Goal: Transaction & Acquisition: Purchase product/service

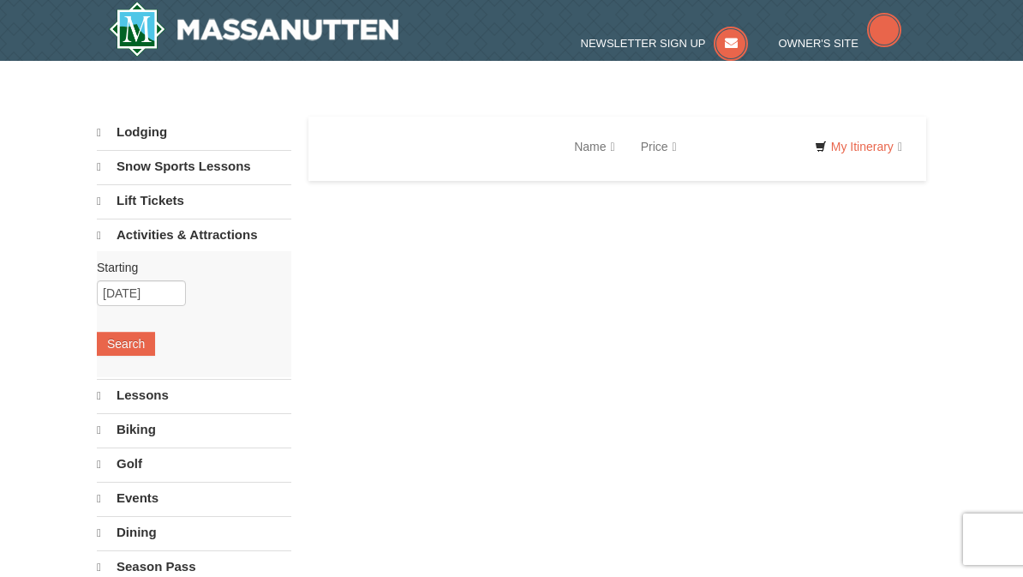
select select "10"
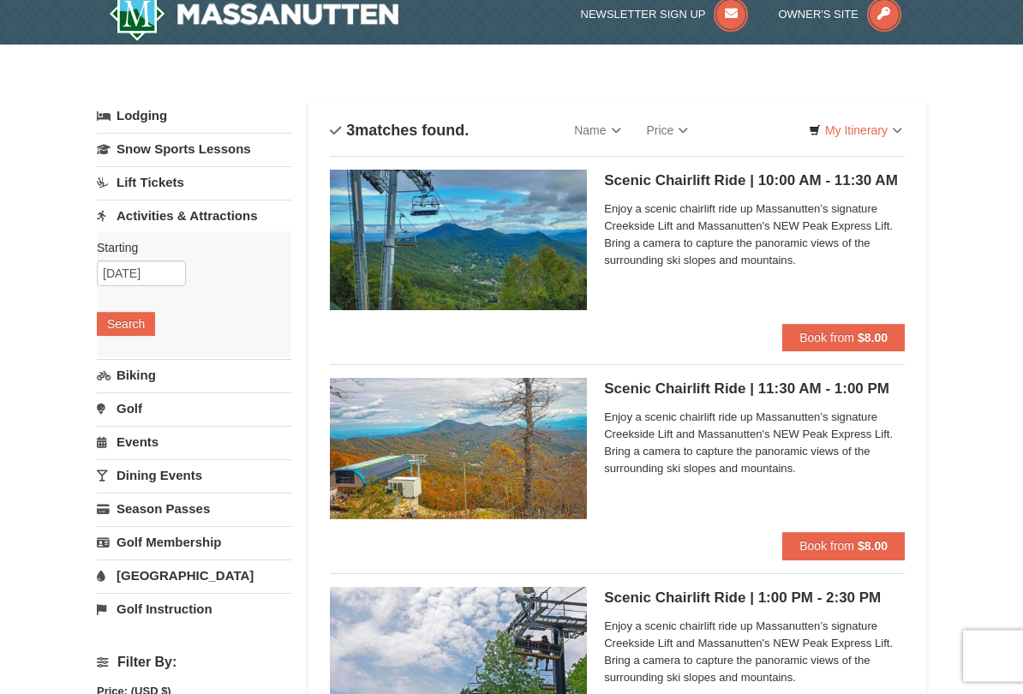
scroll to position [15, 0]
click at [831, 349] on button "Book from $8.00" at bounding box center [843, 337] width 123 height 27
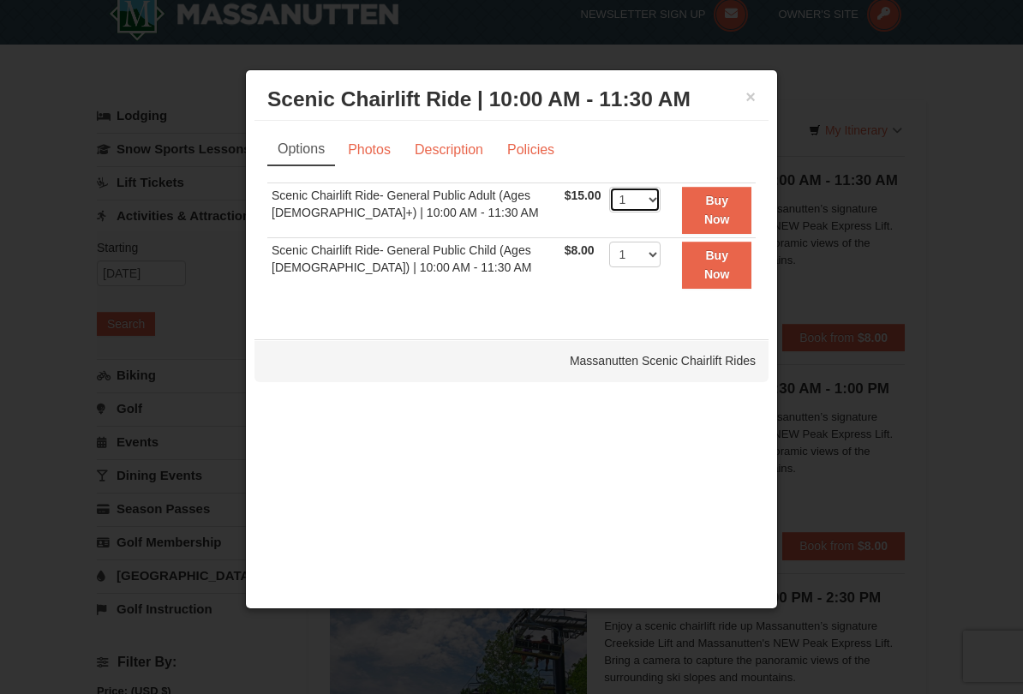
click at [661, 201] on select "1 2 3 4 5 6 7 8 9 10 11 12 13 14 15 16 17 18 19 20 21 22" at bounding box center [634, 200] width 51 height 26
select select "2"
click at [729, 211] on button "Buy Now" at bounding box center [716, 210] width 69 height 47
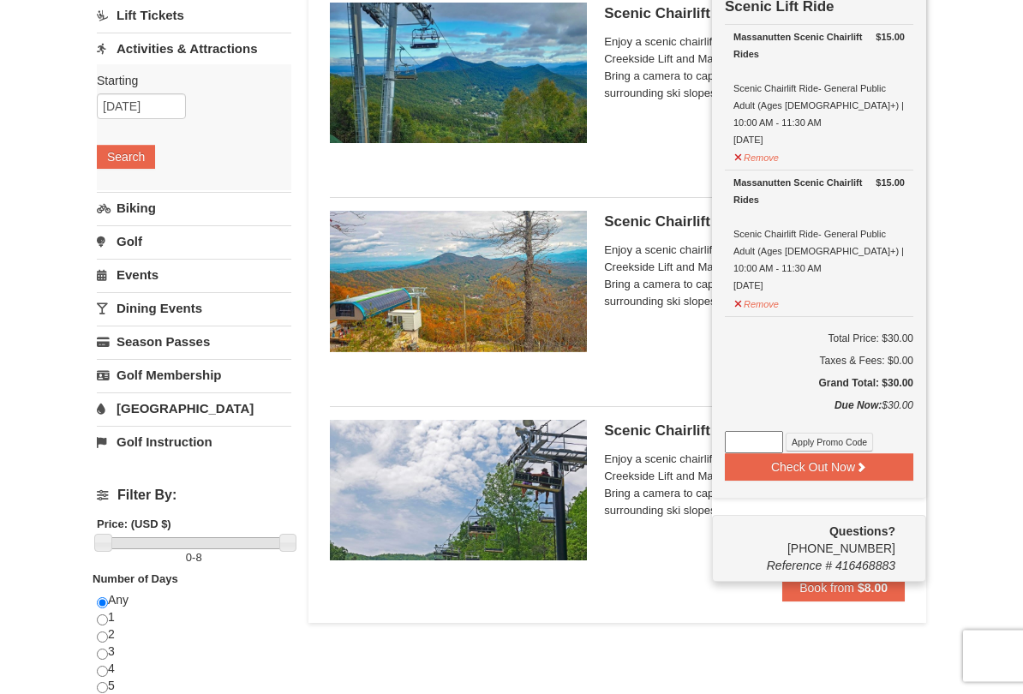
scroll to position [181, 0]
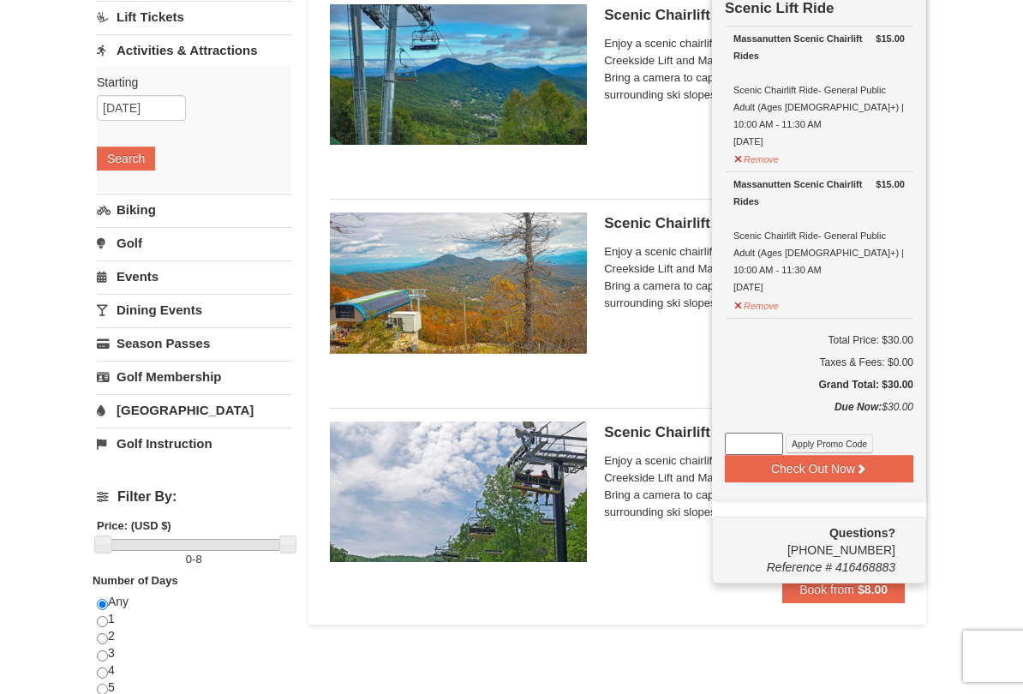
click at [852, 576] on span "Book from" at bounding box center [827, 590] width 55 height 14
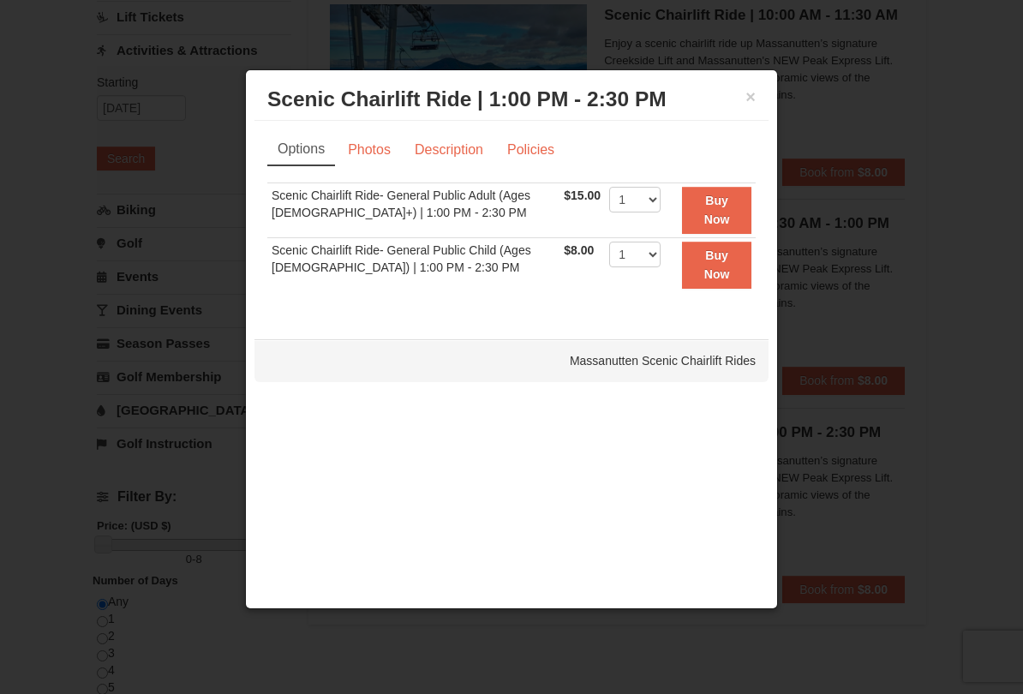
click at [985, 202] on div at bounding box center [511, 347] width 1023 height 694
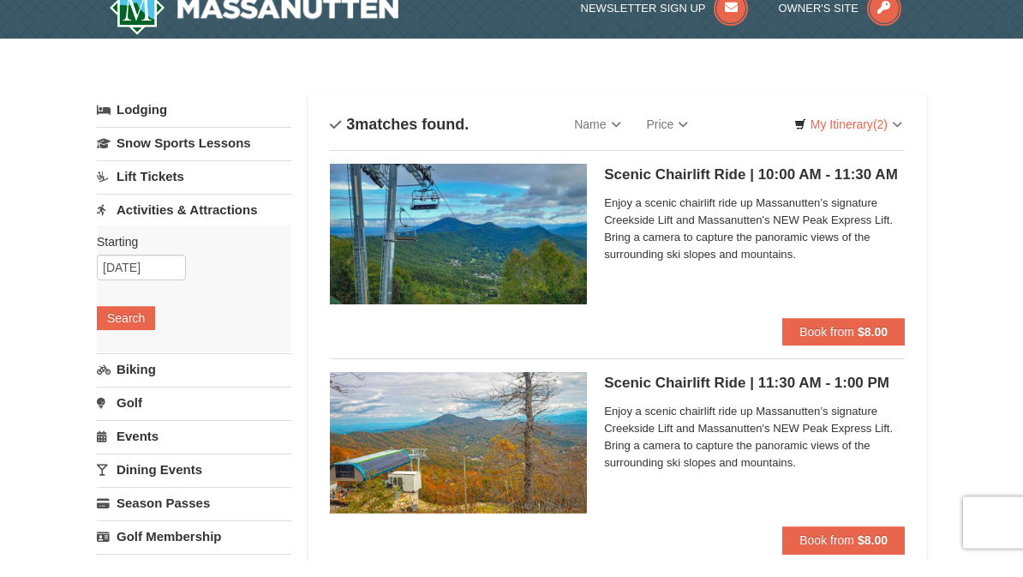
scroll to position [21, 0]
click at [231, 169] on link "Lift Tickets" at bounding box center [194, 176] width 195 height 32
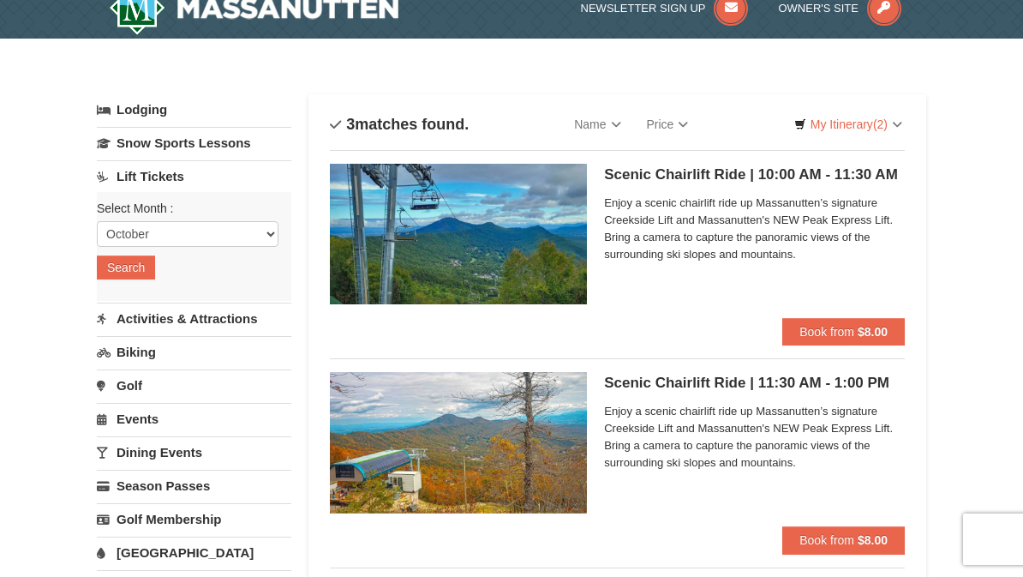
click at [835, 334] on span "Book from" at bounding box center [827, 332] width 55 height 14
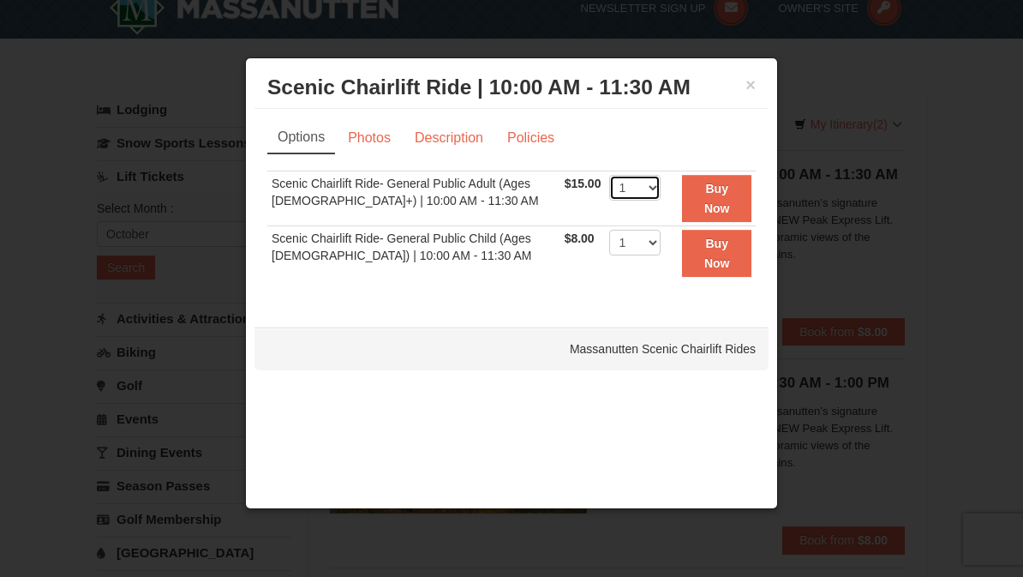
click at [661, 195] on select "1 2 3 4 5 6 7 8 9 10 11 12 13 14 15 16 17 18 19 20 21 22" at bounding box center [634, 188] width 51 height 26
select select "2"
click at [724, 207] on strong "Buy Now" at bounding box center [717, 198] width 26 height 33
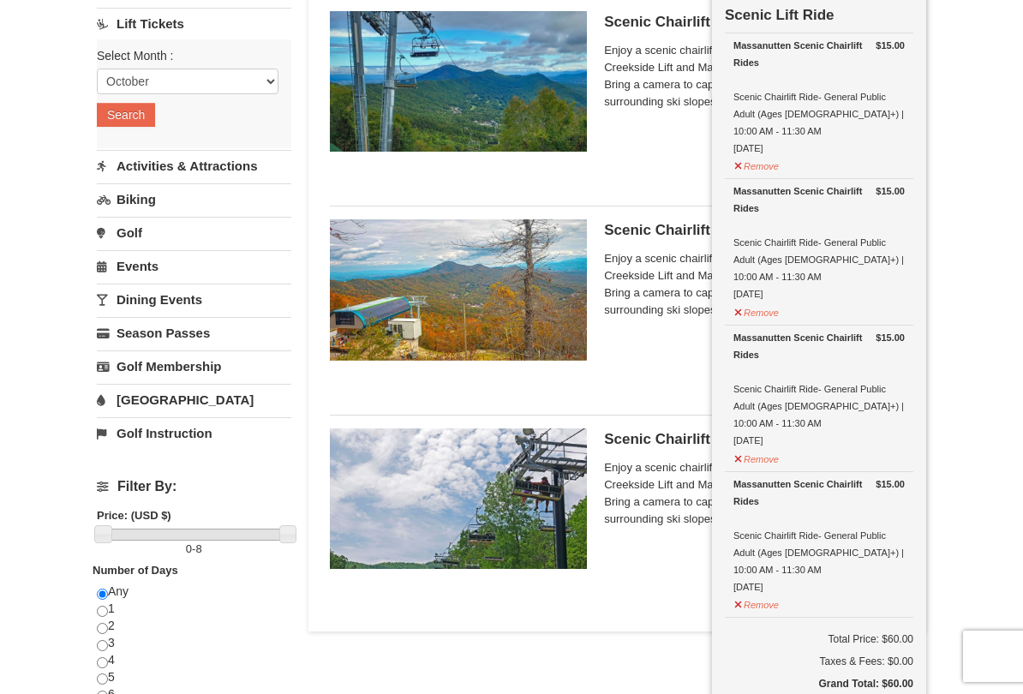
scroll to position [173, 0]
click at [747, 447] on button "Remove" at bounding box center [757, 457] width 46 height 21
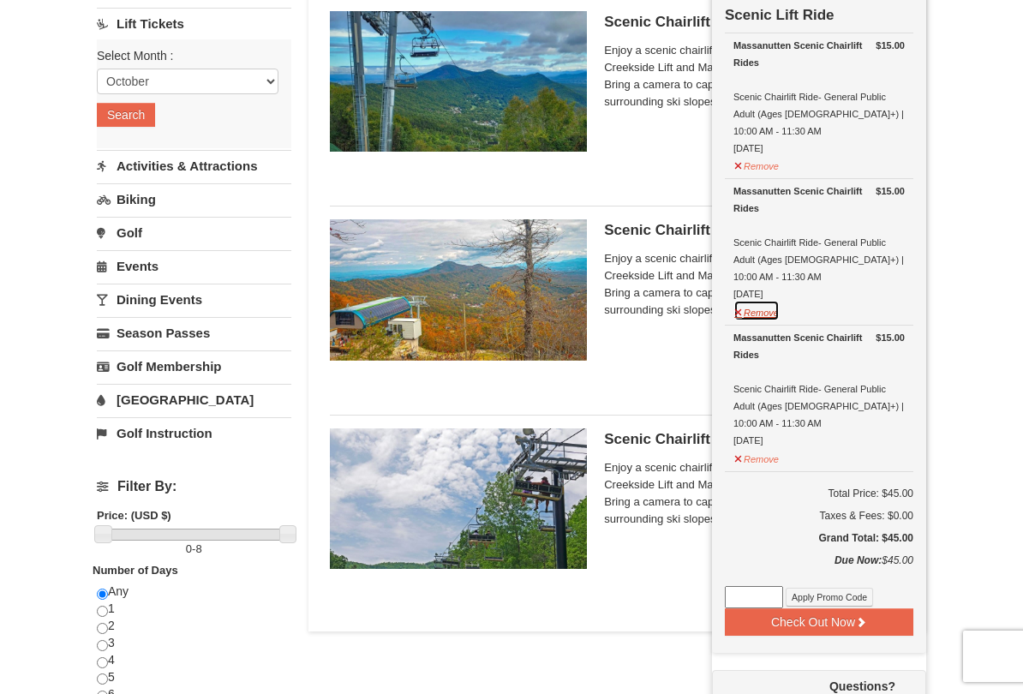
click at [755, 300] on button "Remove" at bounding box center [757, 310] width 46 height 21
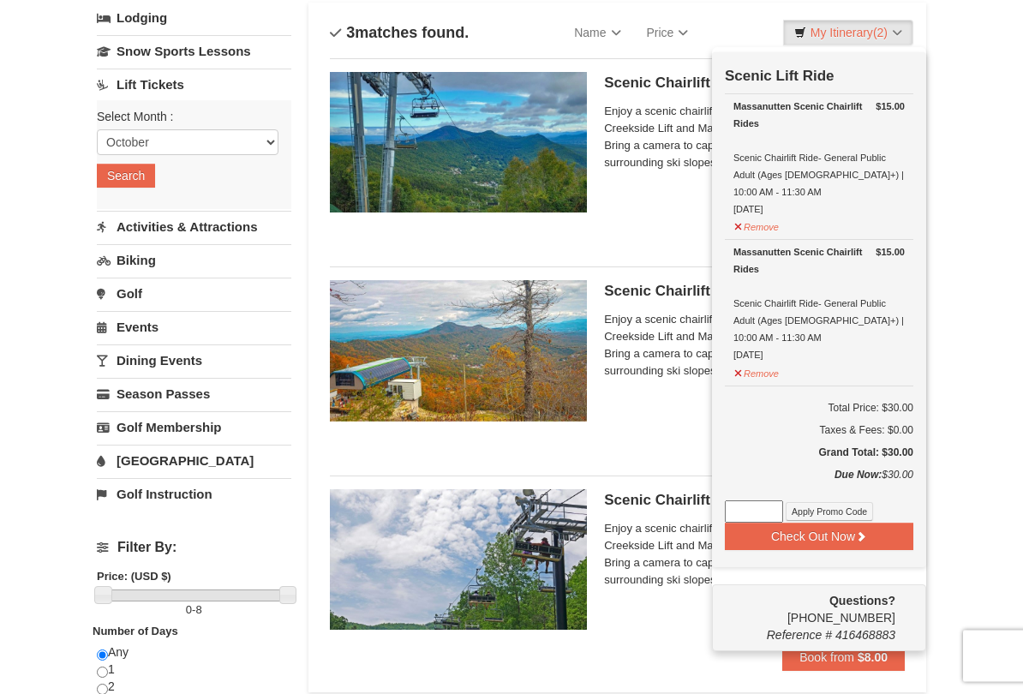
scroll to position [114, 0]
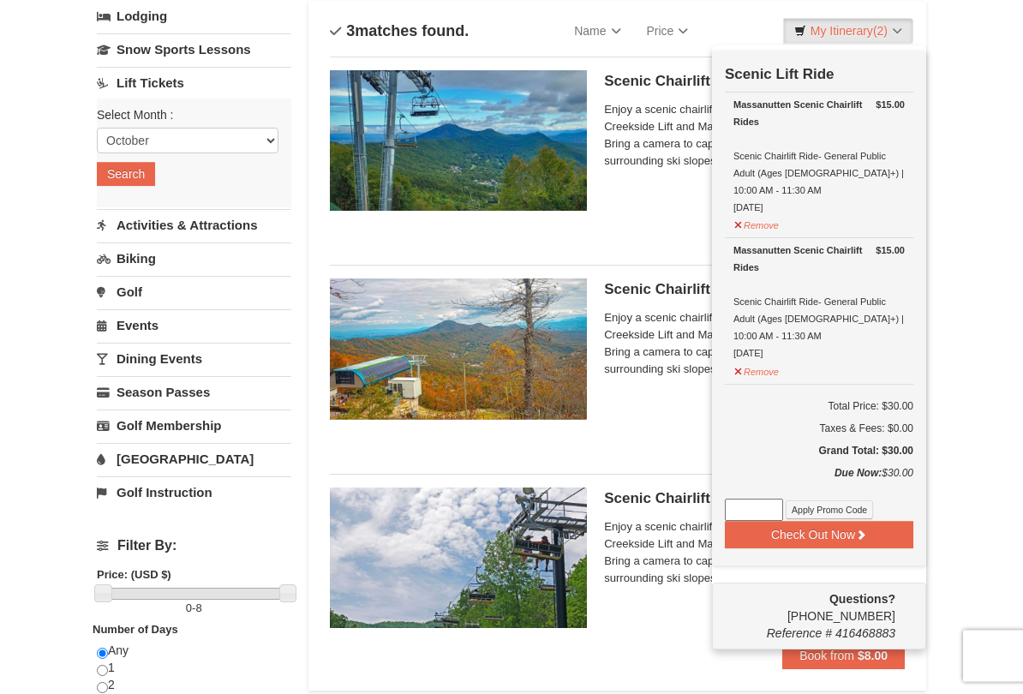
click at [662, 354] on span "Enjoy a scenic chairlift ride up Massanutten’s signature Creekside Lift and Mas…" at bounding box center [754, 344] width 301 height 69
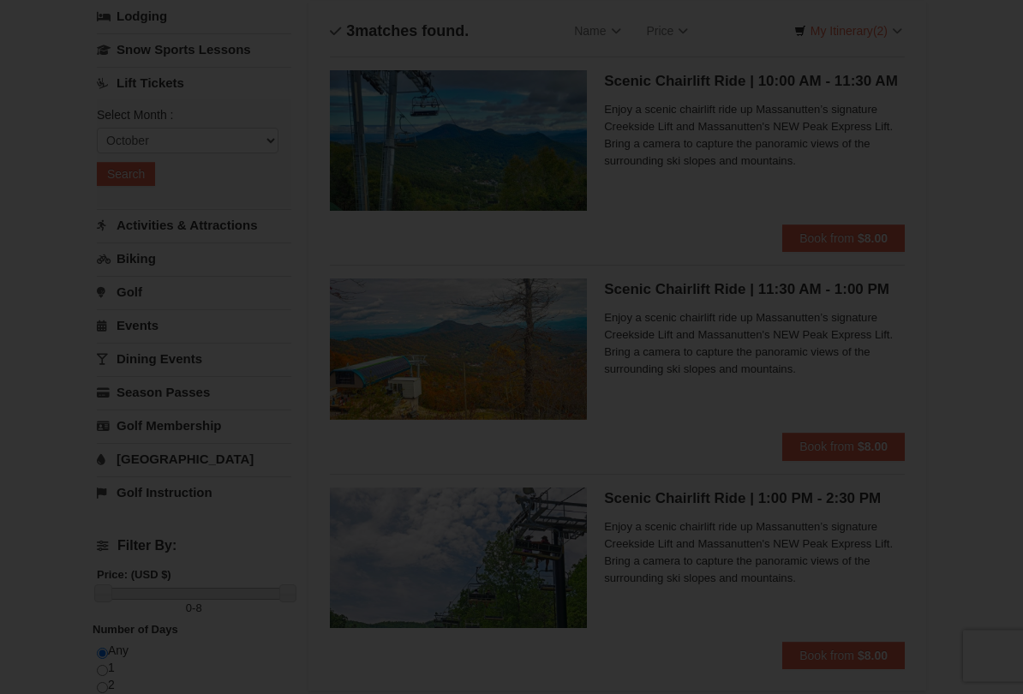
scroll to position [115, 0]
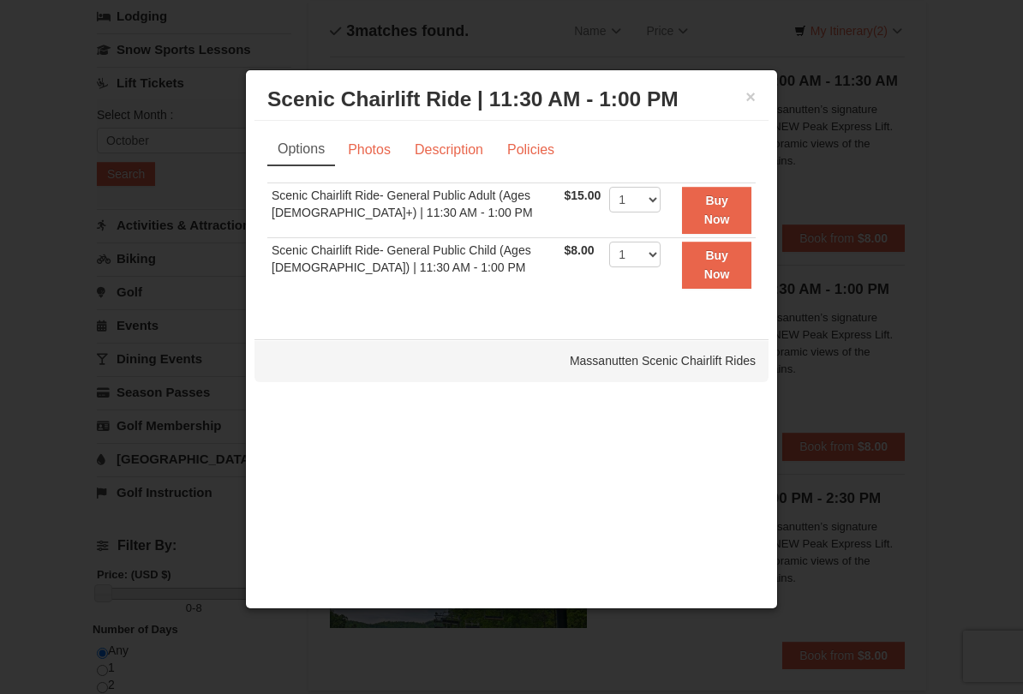
click at [836, 310] on div at bounding box center [511, 347] width 1023 height 694
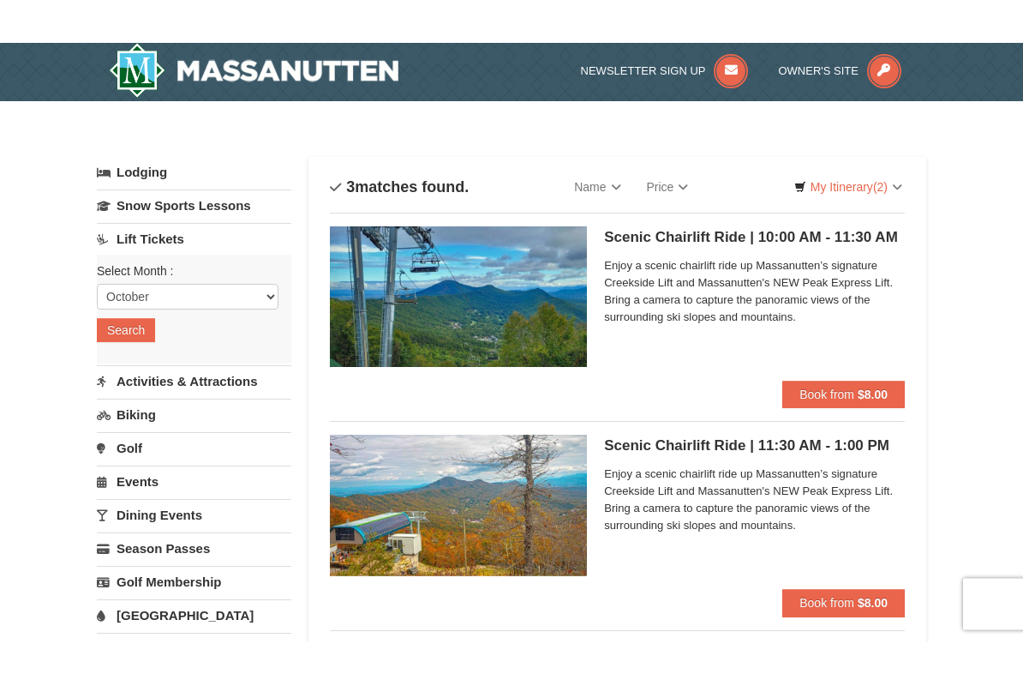
scroll to position [2, 0]
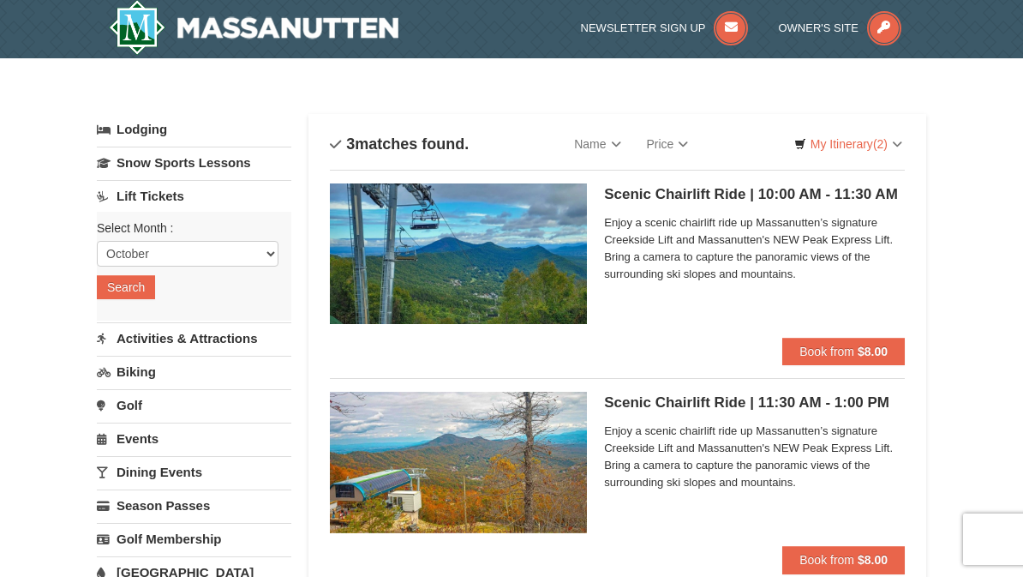
click at [831, 255] on span "Enjoy a scenic chairlift ride up Massanutten’s signature Creekside Lift and Mas…" at bounding box center [754, 248] width 301 height 69
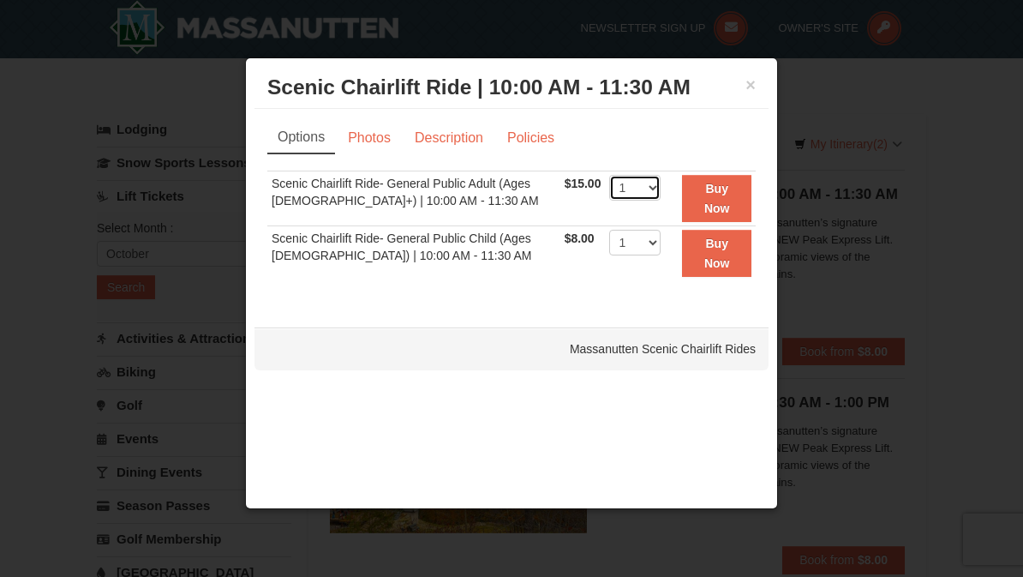
click at [658, 194] on select "1 2 3 4 5 6 7 8 9 10 11 12 13 14 15 16 17 18 19 20 21 22" at bounding box center [634, 188] width 51 height 26
select select "10"
click at [843, 270] on div at bounding box center [511, 288] width 1023 height 577
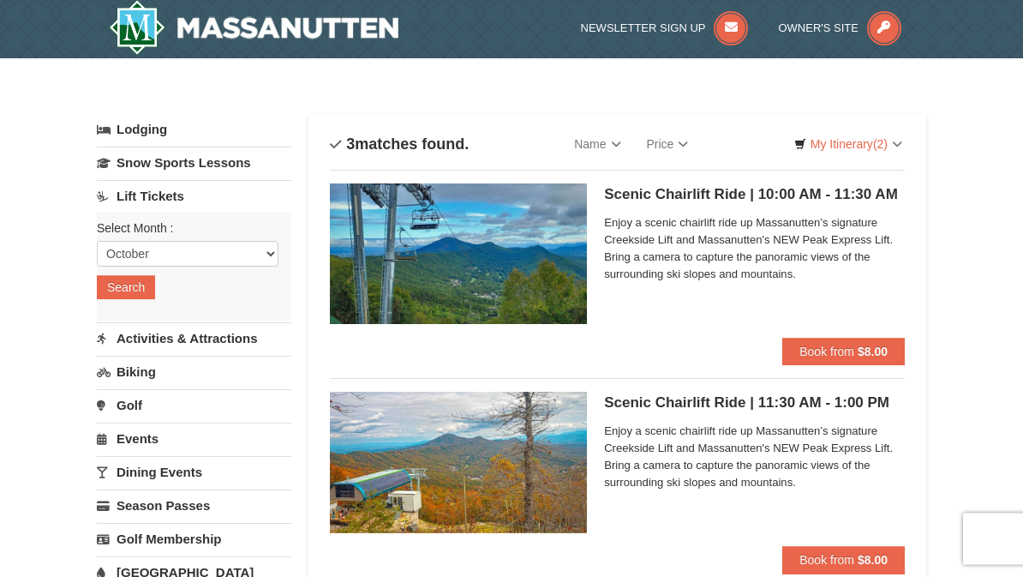
scroll to position [0, 0]
